Goal: Find specific page/section: Find specific page/section

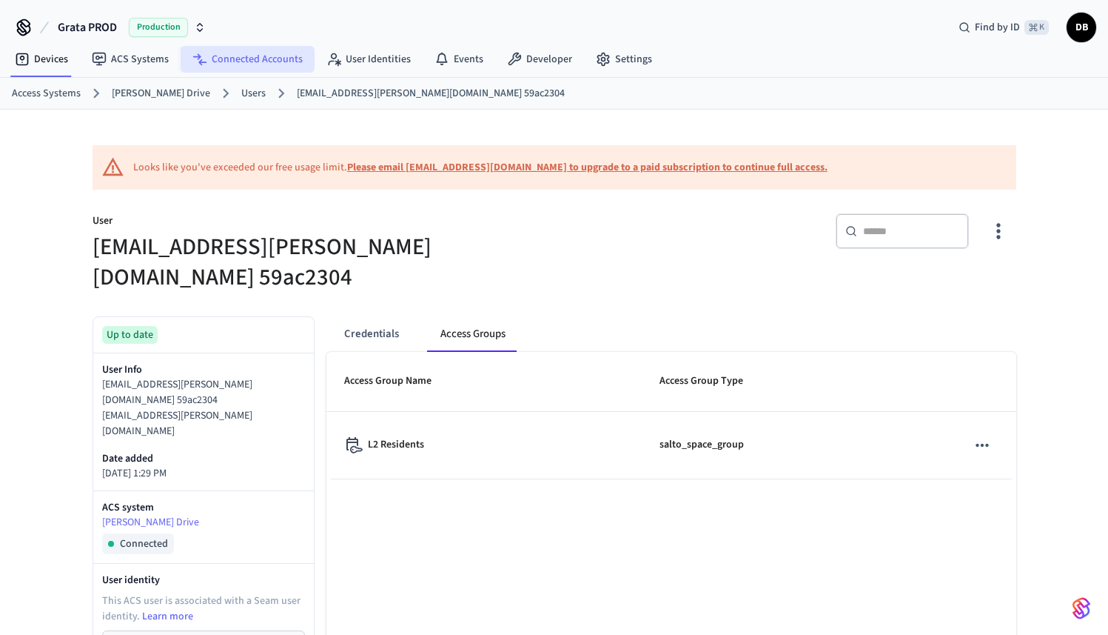
click at [240, 58] on link "Connected Accounts" at bounding box center [248, 59] width 134 height 27
click at [395, 54] on link "User Identities" at bounding box center [369, 59] width 108 height 27
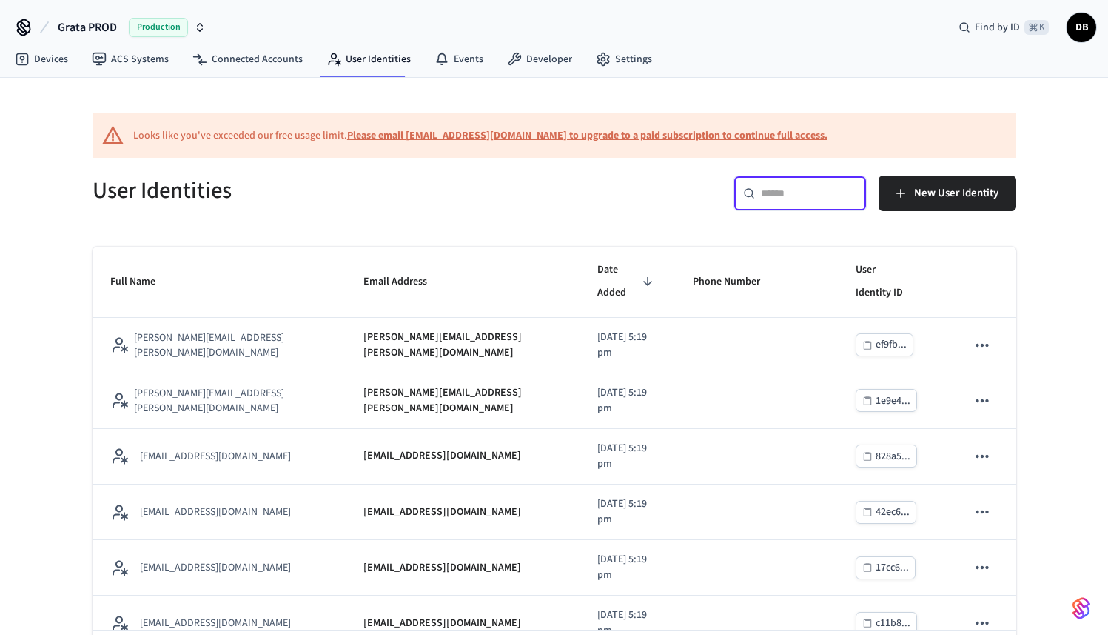
click at [768, 193] on input "text" at bounding box center [809, 193] width 96 height 15
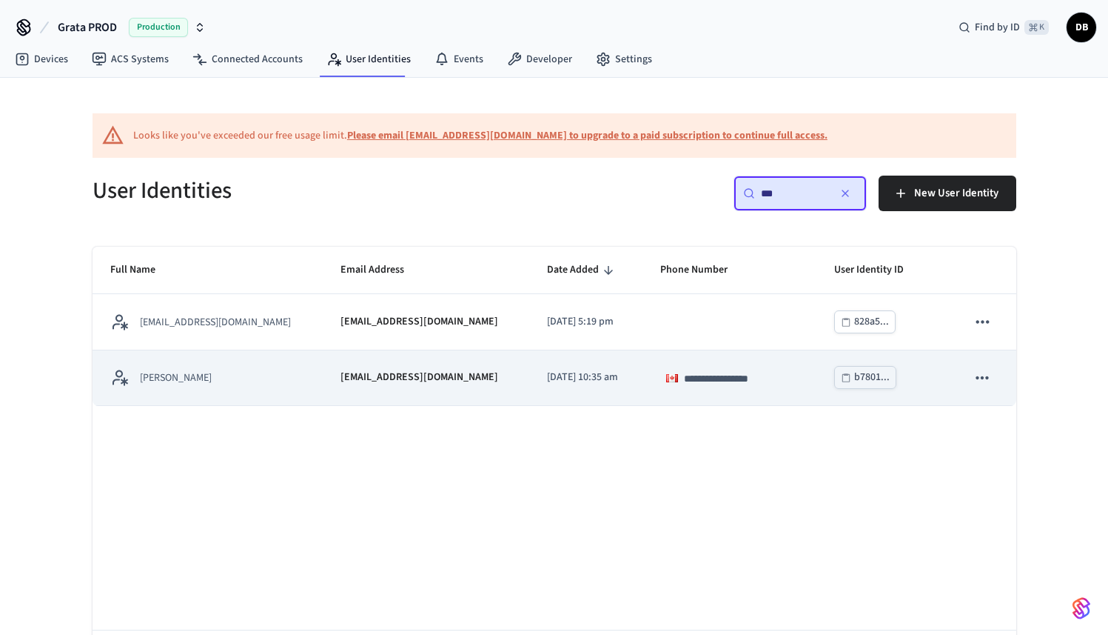
type input "***"
click at [228, 378] on div "[PERSON_NAME]" at bounding box center [207, 377] width 195 height 19
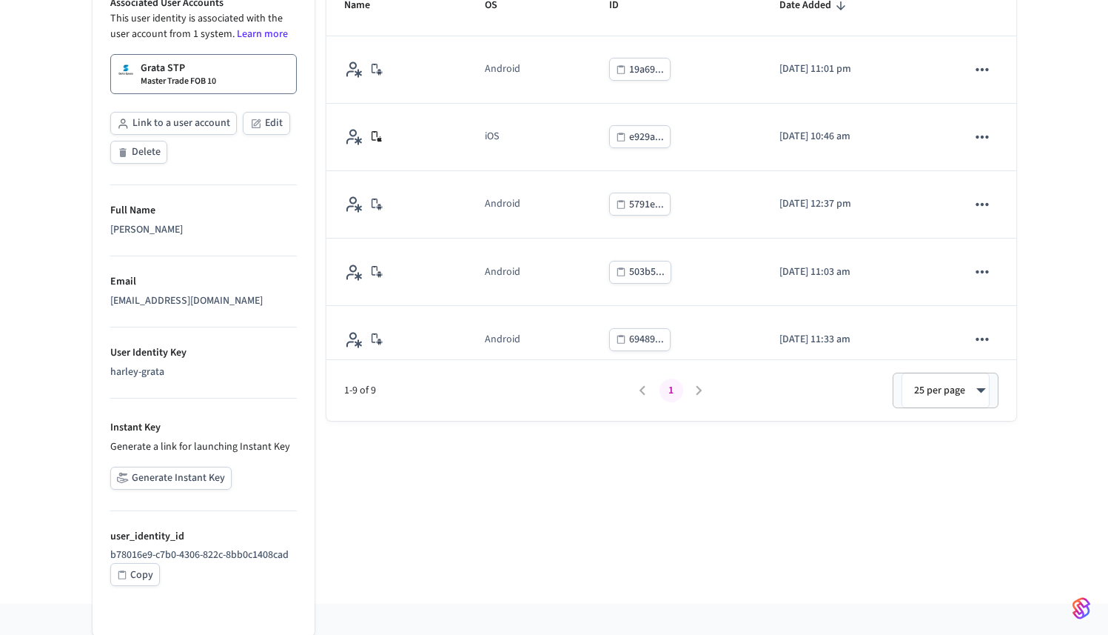
scroll to position [341, 0]
click at [140, 570] on div "Copy" at bounding box center [141, 572] width 23 height 19
